Goal: Task Accomplishment & Management: Use online tool/utility

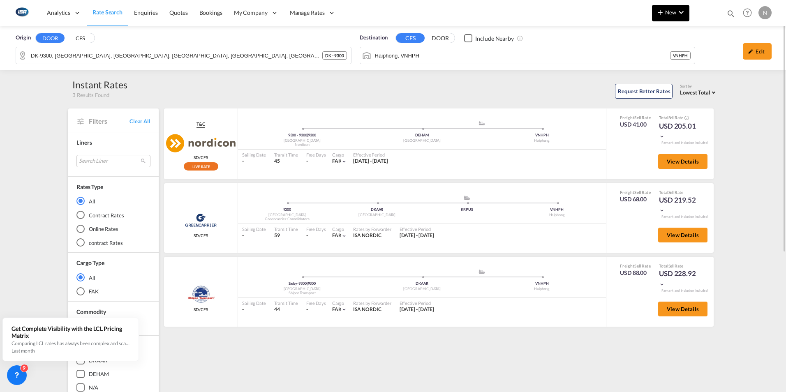
click at [687, 15] on button "New" at bounding box center [670, 13] width 37 height 16
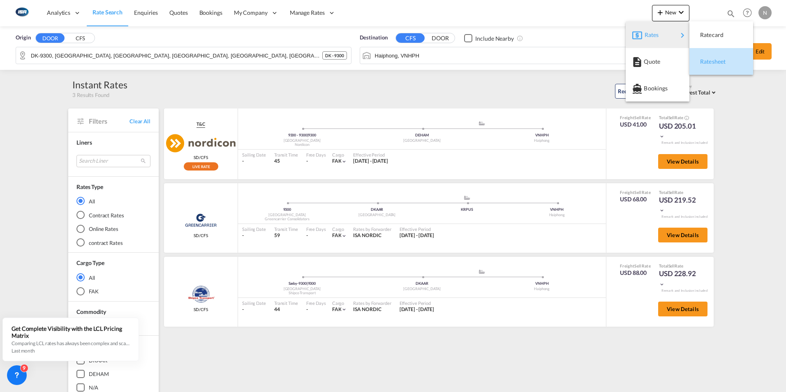
click at [709, 63] on span "Ratesheet" at bounding box center [704, 61] width 9 height 16
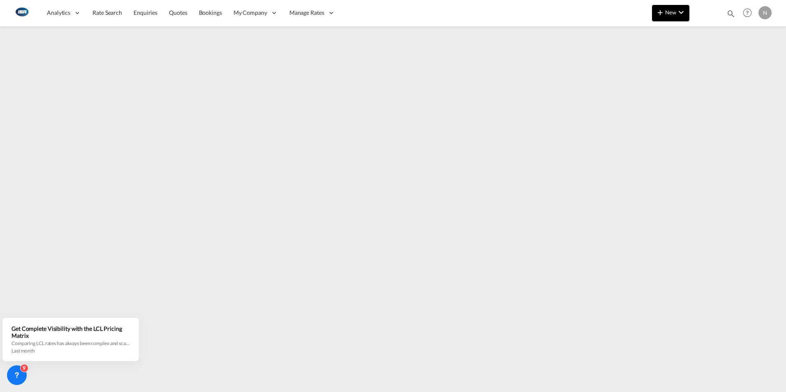
click at [680, 12] on md-icon "icon-chevron-down" at bounding box center [681, 12] width 10 height 10
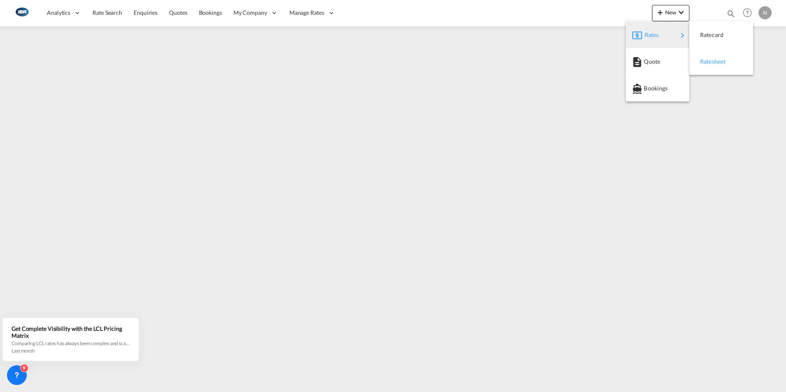
click at [717, 65] on div "Ratesheet" at bounding box center [715, 61] width 30 height 21
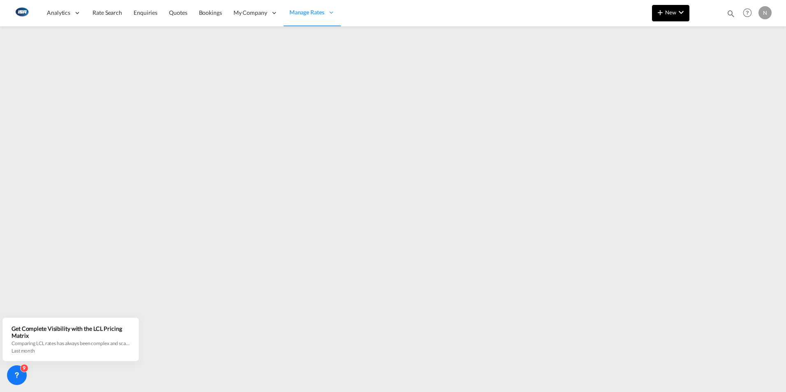
click at [679, 10] on md-icon "icon-chevron-down" at bounding box center [681, 12] width 10 height 10
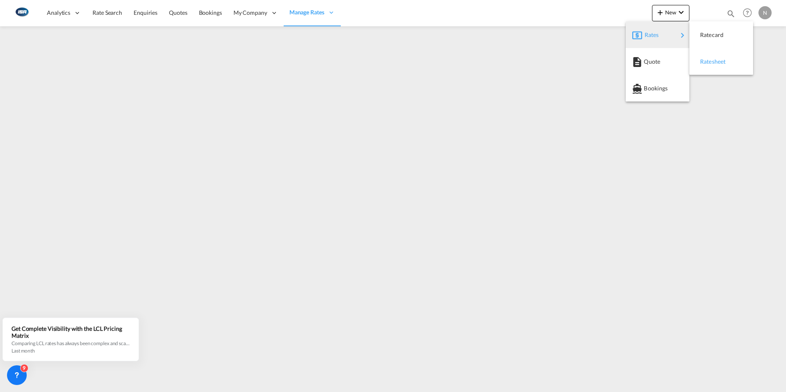
click at [704, 65] on span "Ratesheet" at bounding box center [704, 61] width 9 height 16
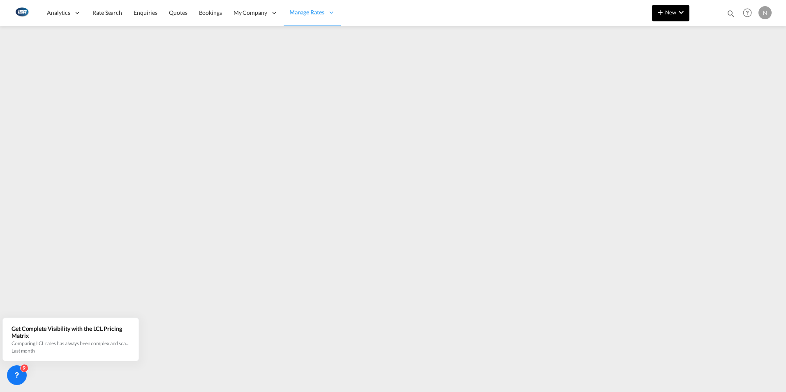
click at [678, 13] on md-icon "icon-chevron-down" at bounding box center [681, 12] width 10 height 10
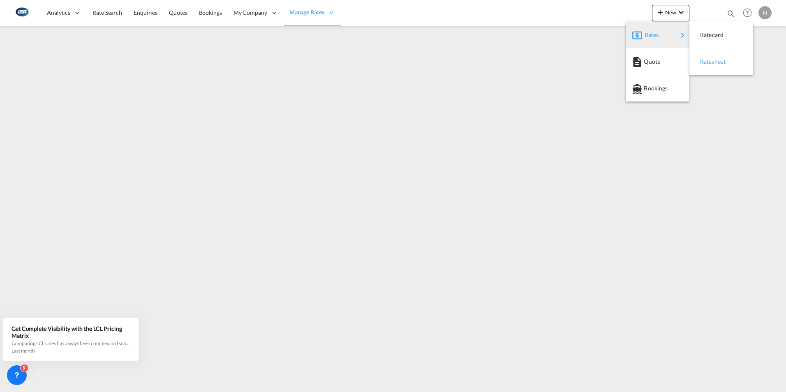
click at [714, 65] on div "Ratesheet" at bounding box center [715, 61] width 30 height 21
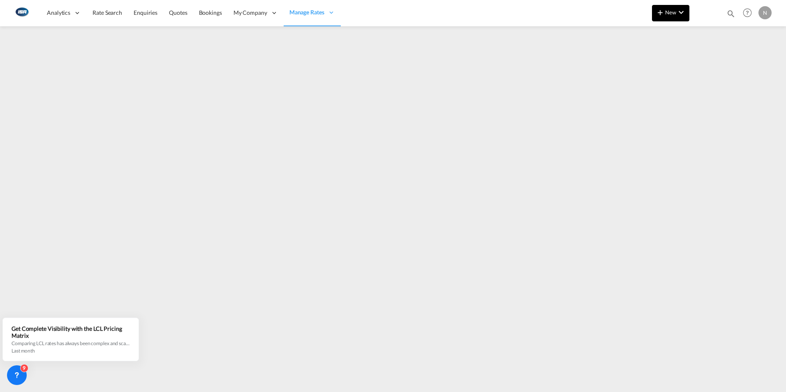
click at [676, 13] on span "New" at bounding box center [670, 12] width 31 height 7
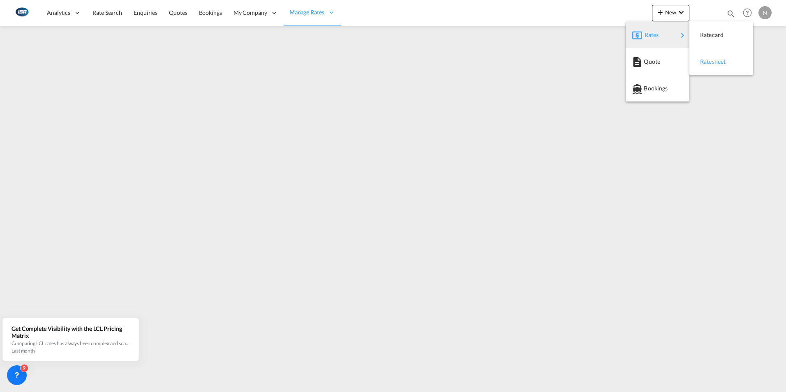
click at [709, 59] on span "Ratesheet" at bounding box center [704, 61] width 9 height 16
